Goal: Find contact information: Find contact information

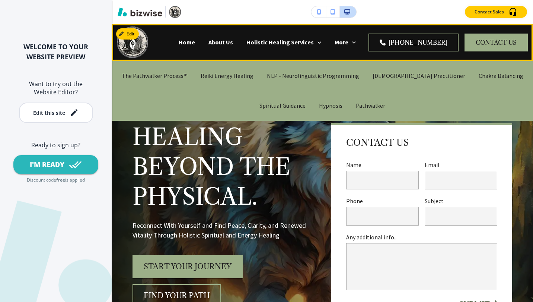
click at [314, 41] on p "Holistic Healing Services" at bounding box center [279, 42] width 67 height 9
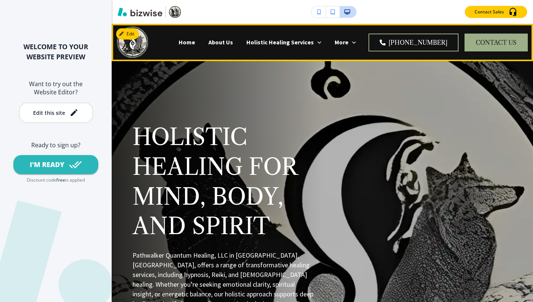
click at [491, 48] on button "CONTACT US" at bounding box center [496, 43] width 63 height 18
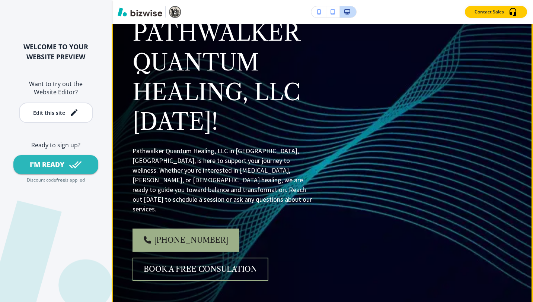
scroll to position [124, 0]
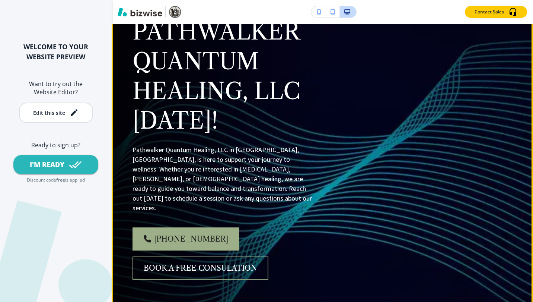
click at [242, 256] on link "Book a Free Consulation" at bounding box center [201, 267] width 136 height 23
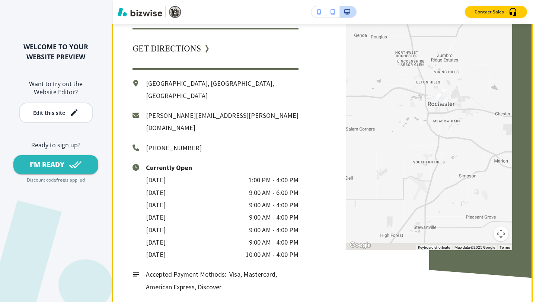
scroll to position [868, 0]
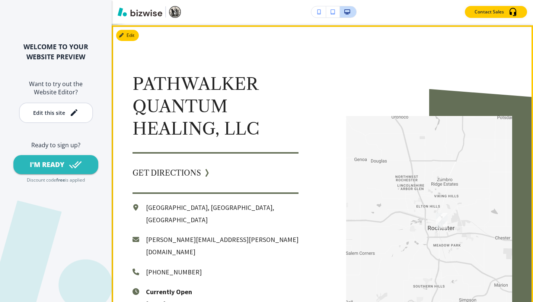
click at [181, 165] on link "GET DIRECTIONS" at bounding box center [167, 172] width 68 height 15
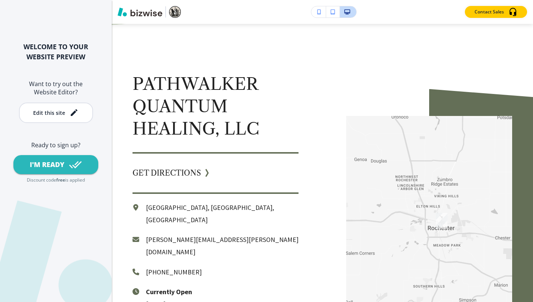
click at [331, 14] on icon "button" at bounding box center [333, 11] width 4 height 5
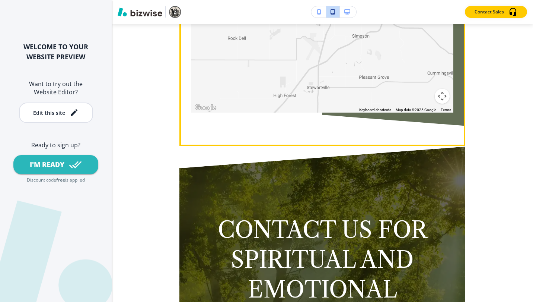
scroll to position [981, 0]
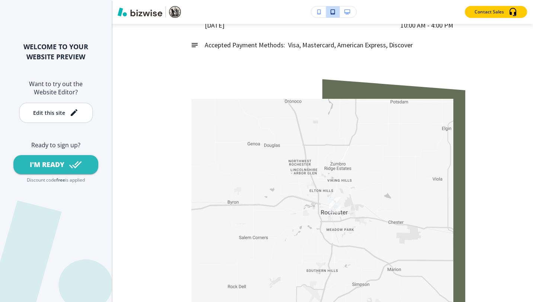
click at [318, 12] on icon "button" at bounding box center [319, 11] width 4 height 5
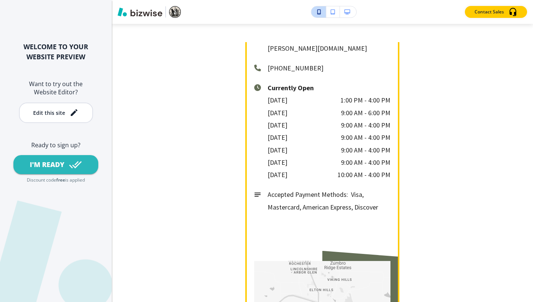
scroll to position [862, 0]
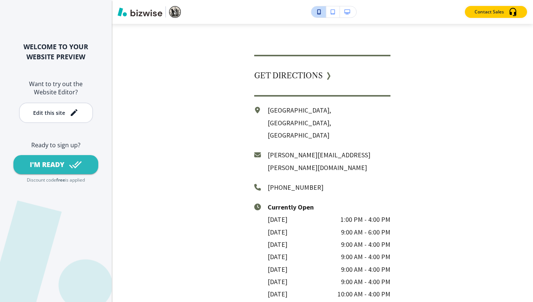
click at [344, 14] on icon "button" at bounding box center [347, 11] width 6 height 5
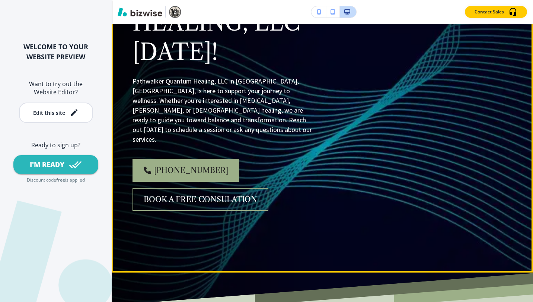
scroll to position [68, 0]
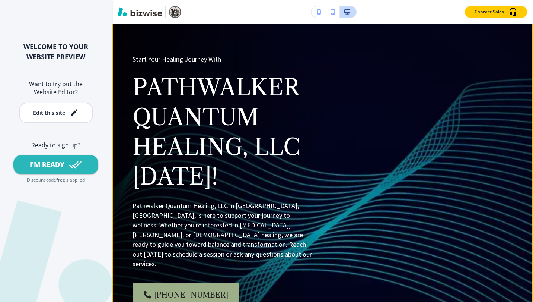
click at [363, 63] on div "Start Your Healing Journey With Pathwalker Quantum Healing, LLC [DATE]! Pathwal…" at bounding box center [314, 186] width 398 height 358
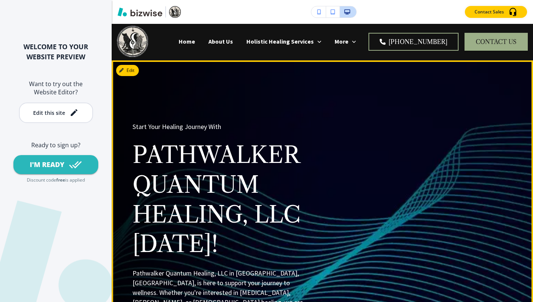
scroll to position [0, 0]
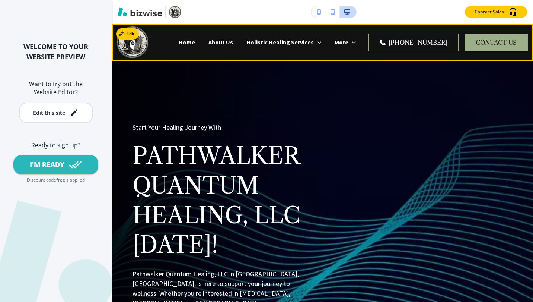
click at [195, 44] on p "Home" at bounding box center [187, 42] width 16 height 9
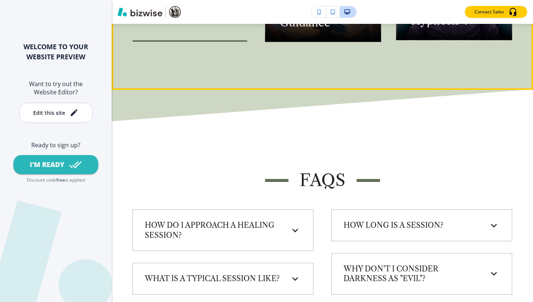
scroll to position [1861, 0]
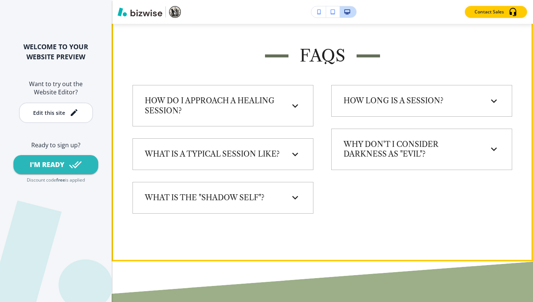
click at [488, 153] on icon at bounding box center [494, 149] width 12 height 12
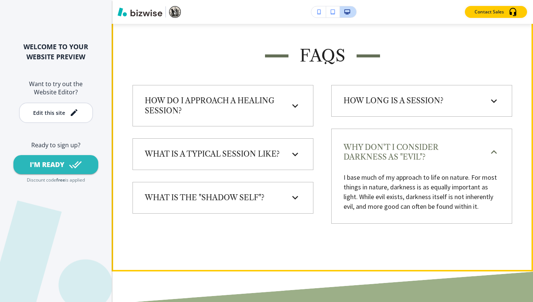
click at [297, 203] on icon at bounding box center [295, 197] width 12 height 12
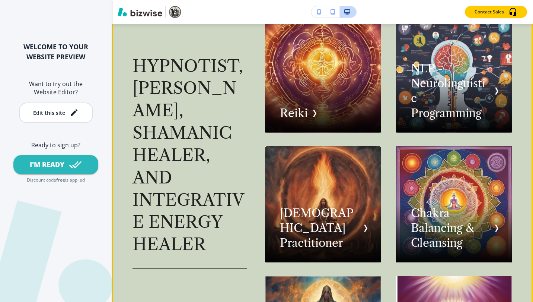
scroll to position [1117, 0]
